Goal: Find specific page/section: Find specific page/section

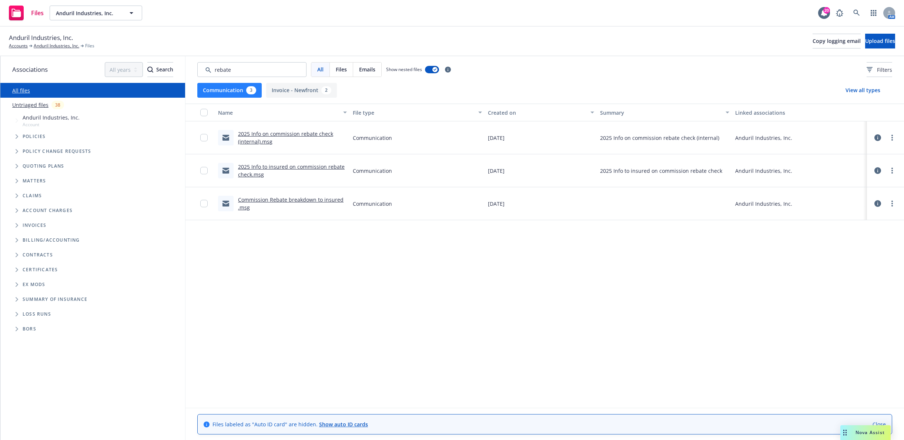
click at [161, 22] on div "Files Anduril Industries, Inc. Anduril Industries, Inc. 20 AM" at bounding box center [452, 13] width 904 height 27
click at [622, 47] on div "Anduril Industries, Inc. Accounts Anduril Industries, Inc. Files Copy logging e…" at bounding box center [452, 41] width 886 height 16
click at [723, 30] on div "Anduril Industries, Inc. Accounts Anduril Industries, Inc. Files Copy logging e…" at bounding box center [452, 42] width 904 height 30
click at [854, 14] on icon at bounding box center [856, 13] width 7 height 7
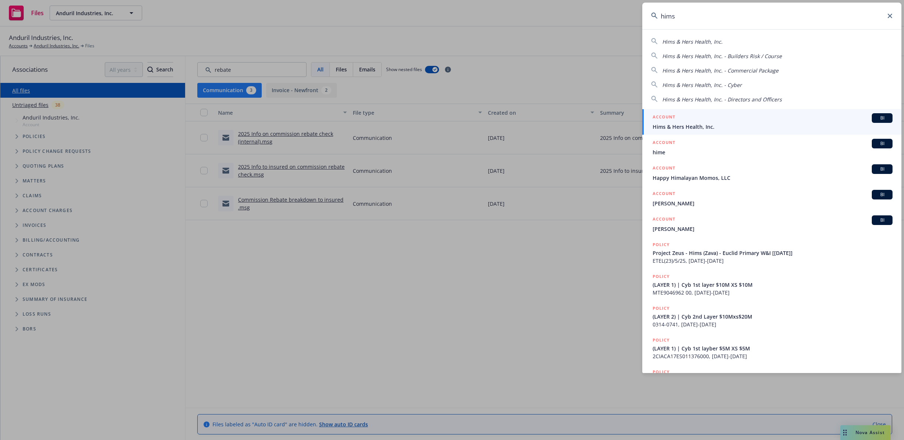
type input "hims"
click at [788, 123] on span "Hims & Hers Health, Inc." at bounding box center [773, 127] width 240 height 8
